Goal: Communication & Community: Answer question/provide support

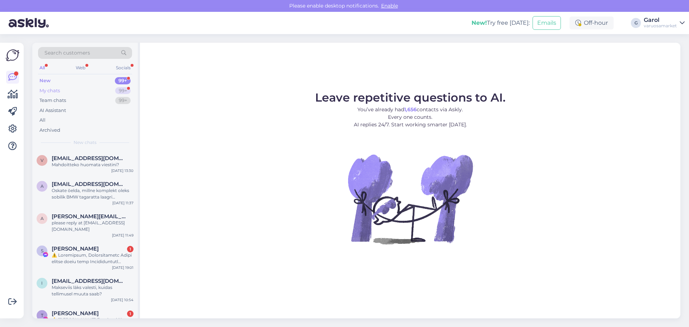
click at [123, 90] on div "99+" at bounding box center [122, 90] width 15 height 7
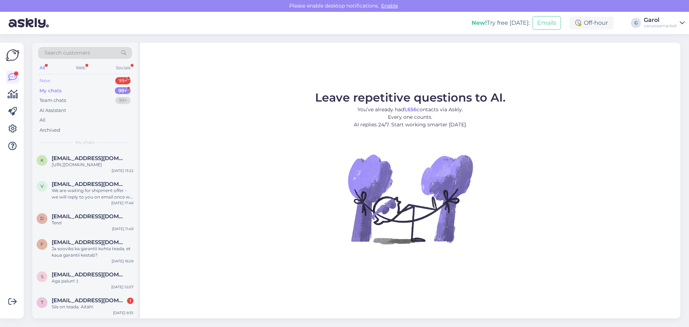
click at [116, 78] on div "99+" at bounding box center [122, 80] width 15 height 7
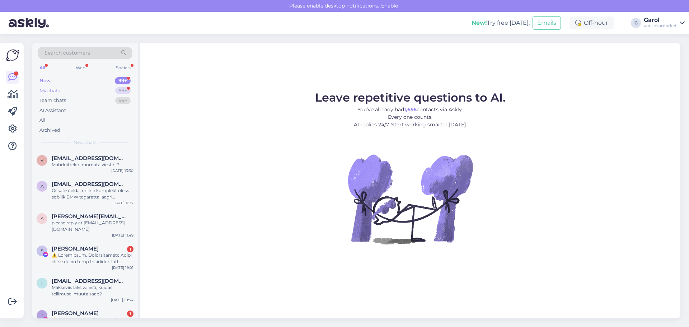
click at [112, 93] on div "My chats 99+" at bounding box center [85, 91] width 94 height 10
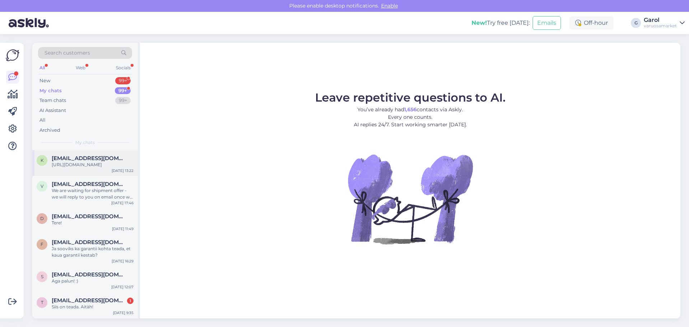
click at [93, 161] on span "[EMAIL_ADDRESS][DOMAIN_NAME]" at bounding box center [89, 158] width 75 height 6
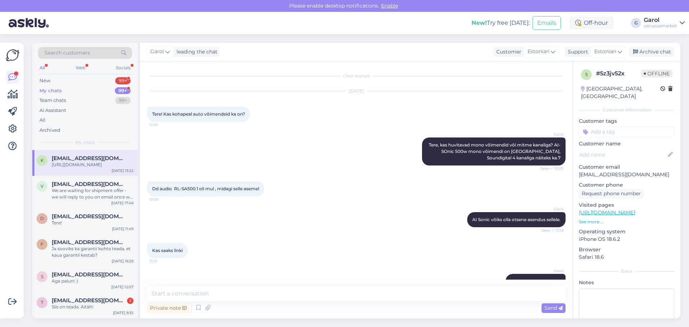
scroll to position [24, 0]
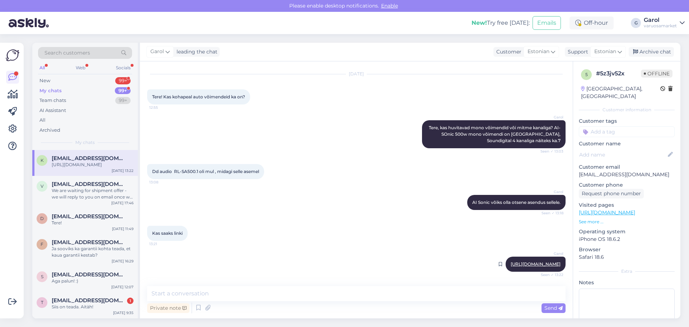
click at [505, 260] on div "Garol https://varuosamarket.ee/et/auto-helisuesteem/voimendid-ja-tarvikud/voime…" at bounding box center [535, 263] width 60 height 15
click at [510, 261] on link "[URL][DOMAIN_NAME]" at bounding box center [535, 263] width 50 height 5
